Goal: Task Accomplishment & Management: Complete application form

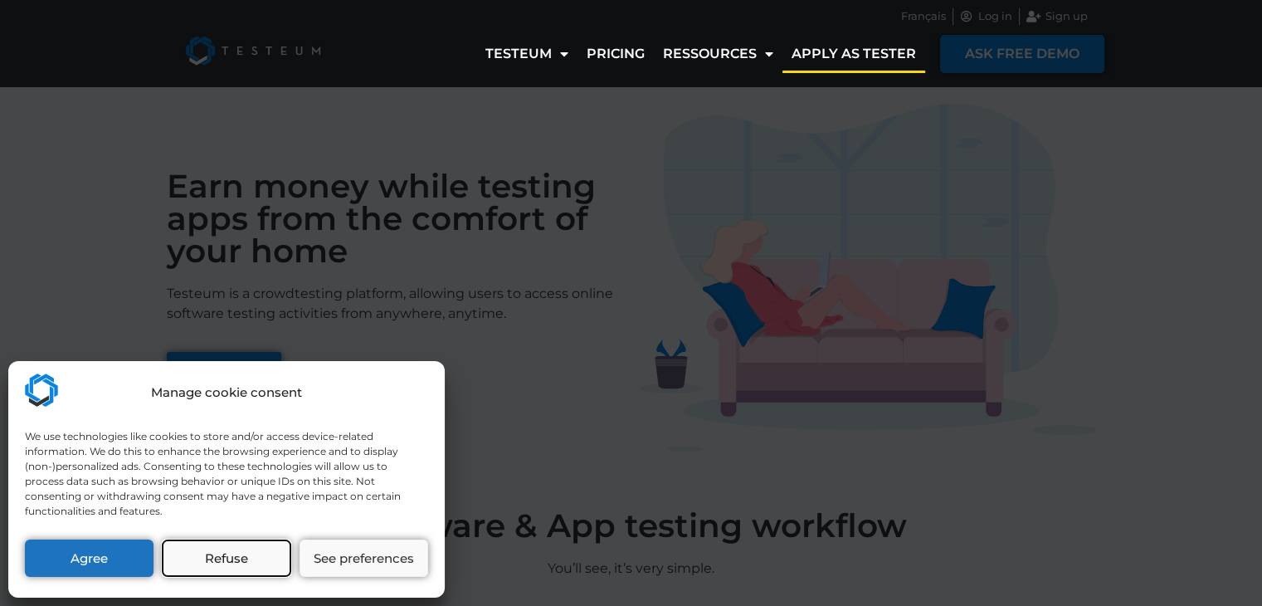
click at [274, 562] on button "Refuse" at bounding box center [226, 557] width 129 height 37
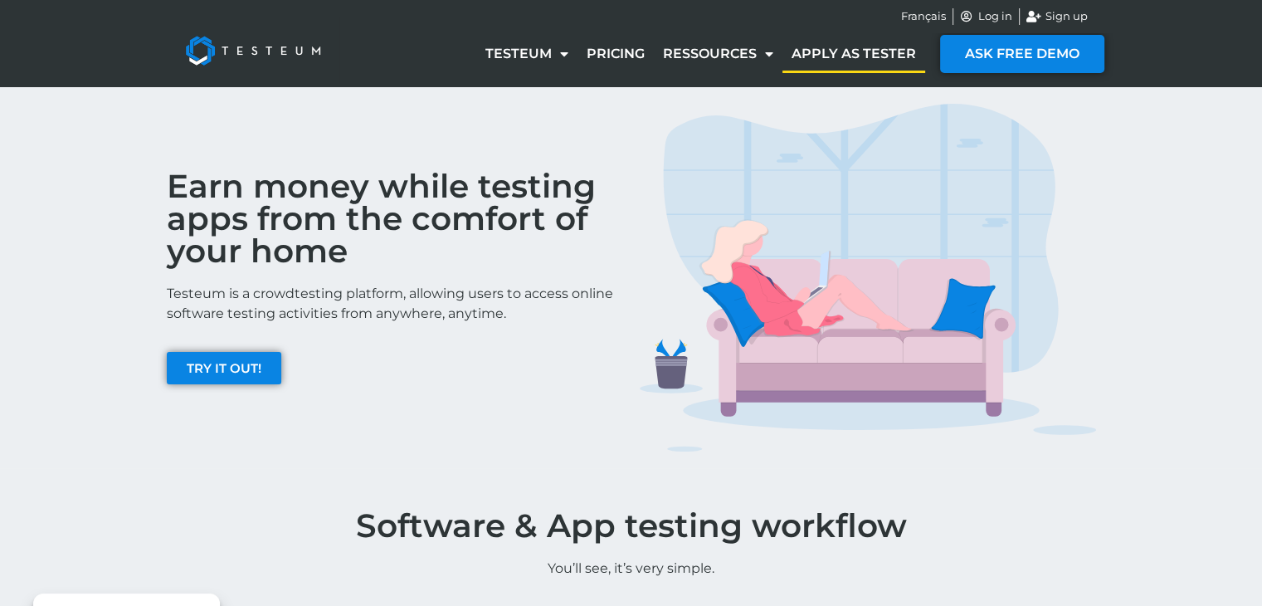
click at [834, 49] on link "Apply as tester" at bounding box center [853, 54] width 143 height 38
click at [835, 59] on link "Apply as tester" at bounding box center [853, 54] width 143 height 38
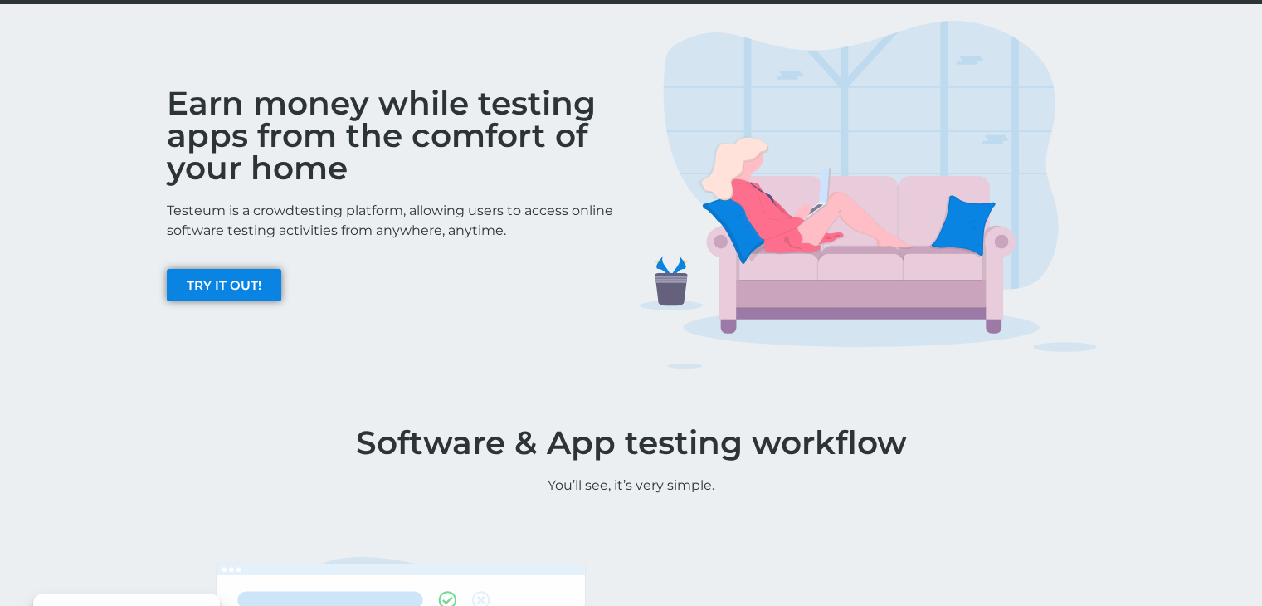
scroll to position [249, 0]
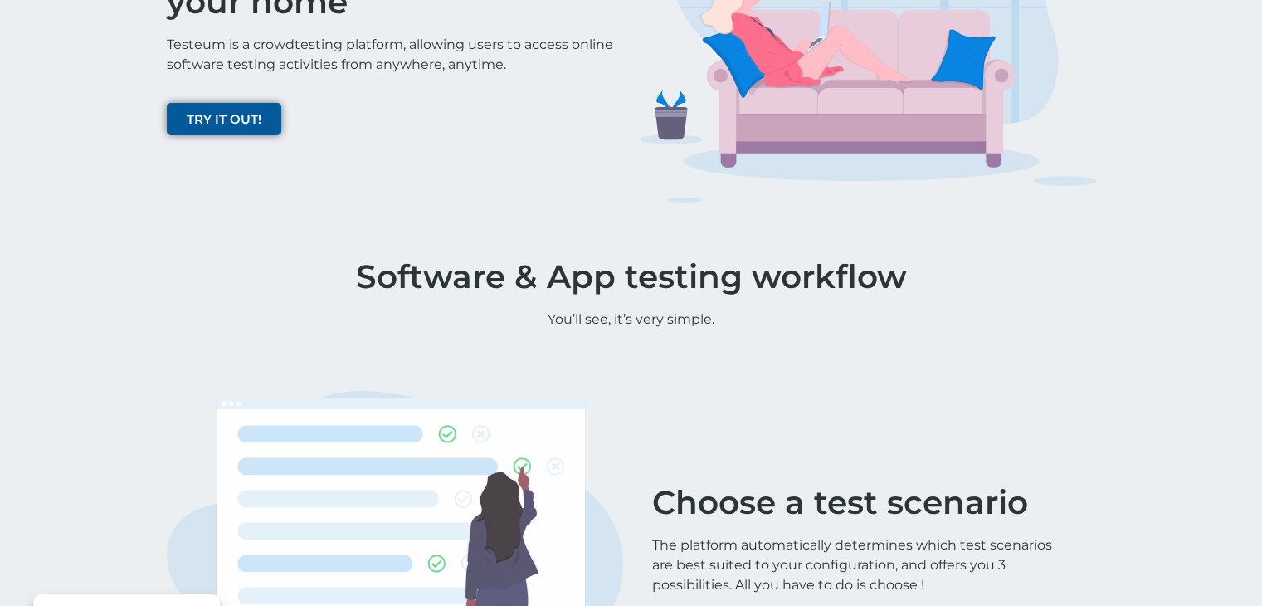
click at [231, 120] on span "TRY IT OUT!" at bounding box center [224, 119] width 75 height 12
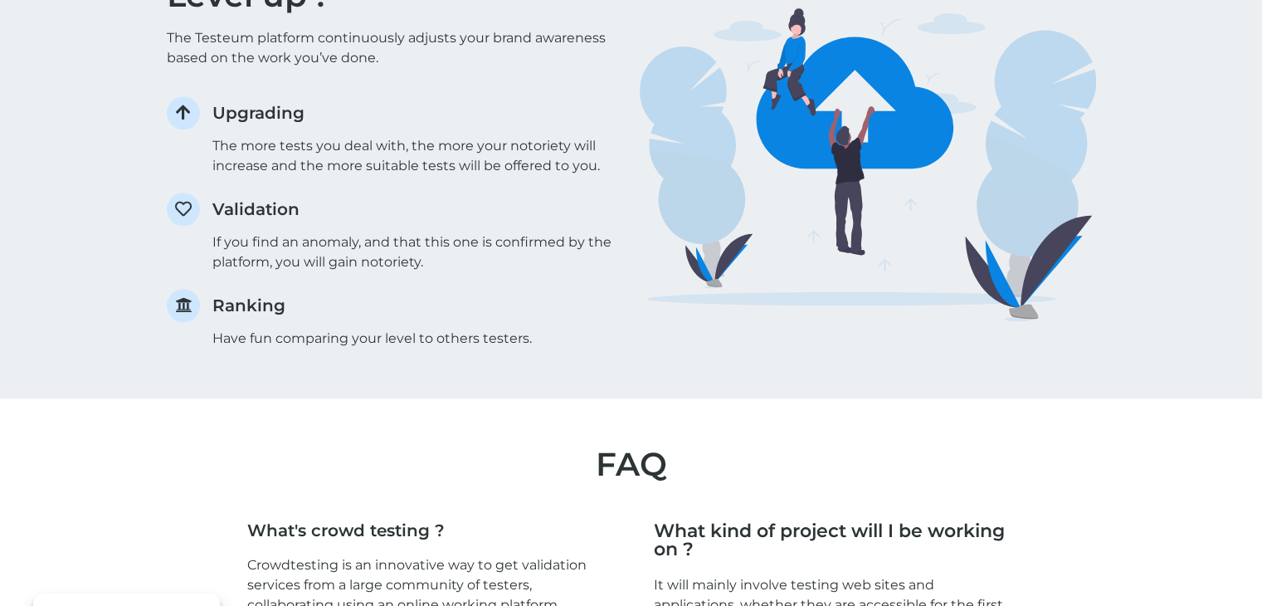
scroll to position [2538, 0]
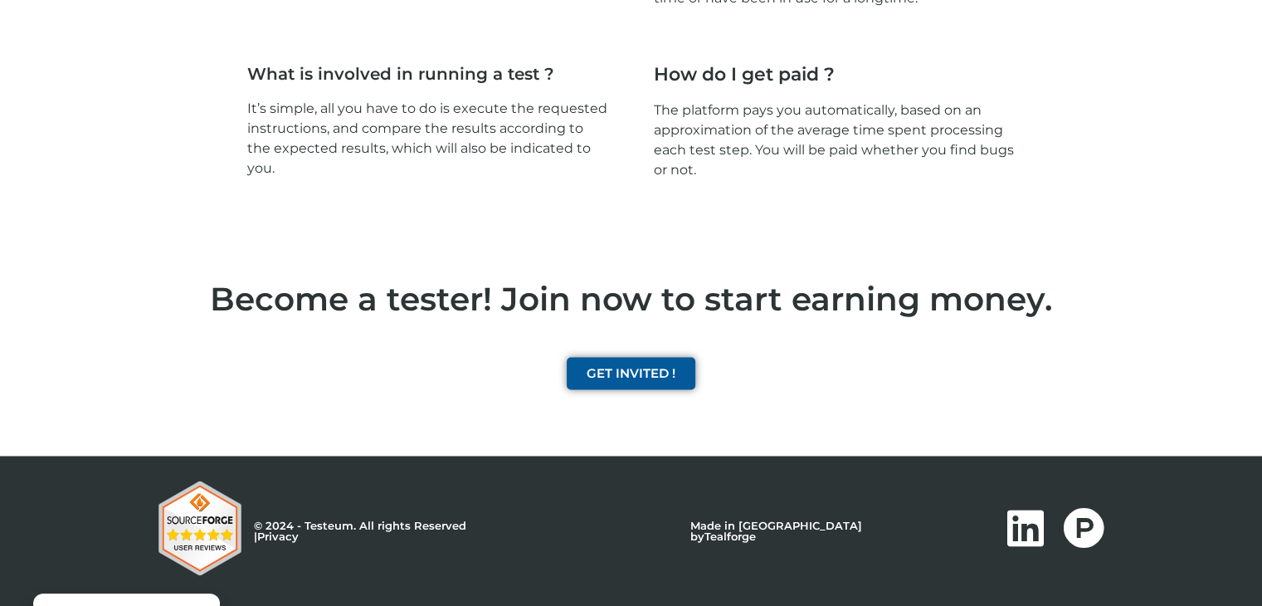
click at [623, 369] on span "GET INVITED !" at bounding box center [631, 373] width 89 height 12
